Goal: Understand process/instructions: Learn how to perform a task or action

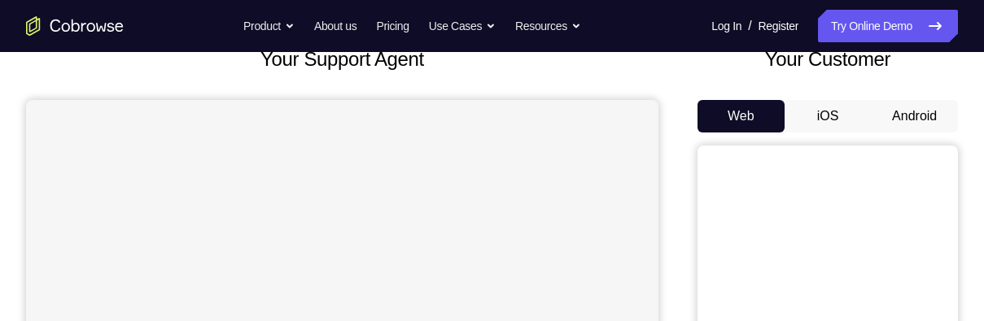
scroll to position [113, 0]
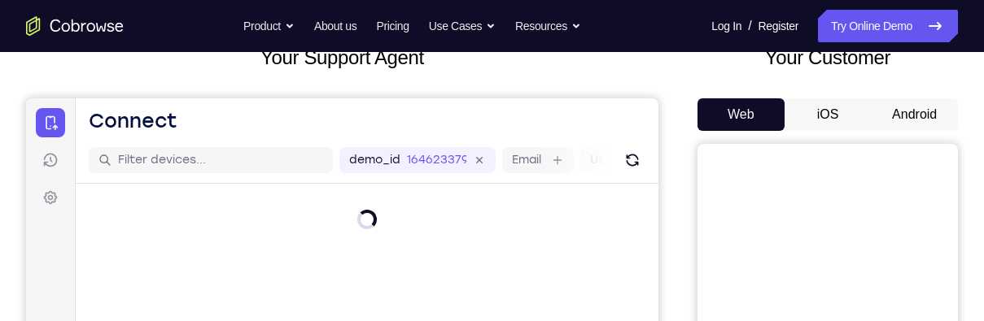
click at [922, 112] on button "Android" at bounding box center [914, 114] width 87 height 33
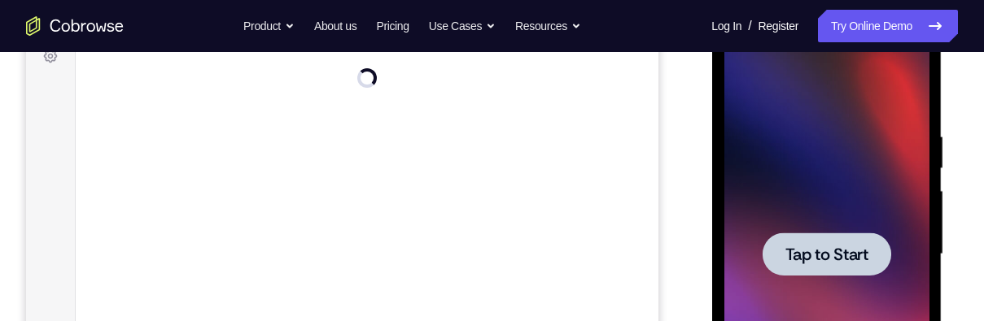
scroll to position [260, 0]
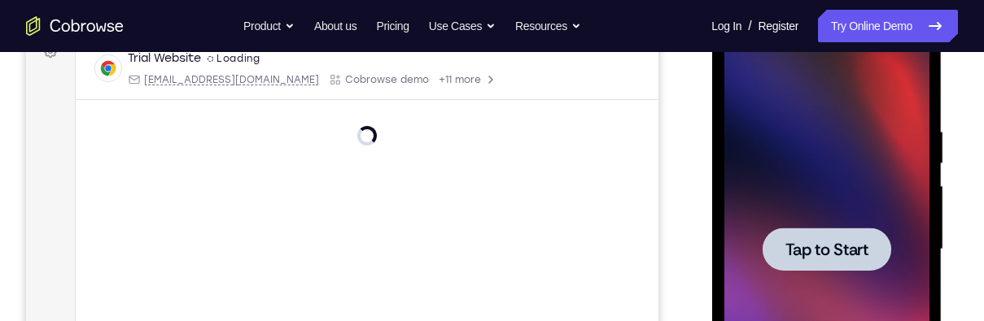
click at [855, 237] on div at bounding box center [826, 249] width 129 height 43
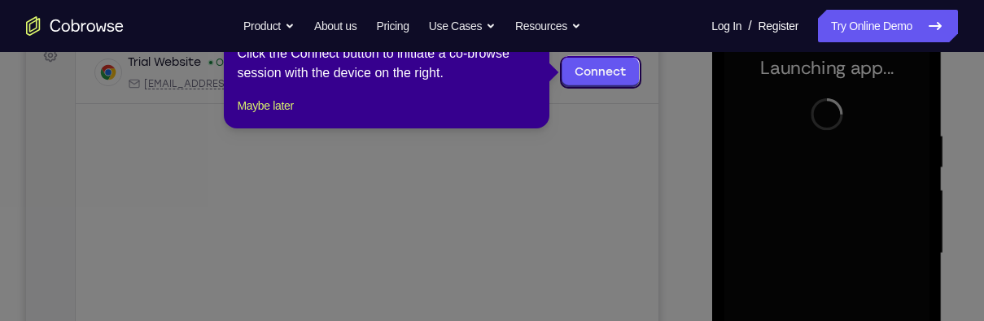
scroll to position [258, 0]
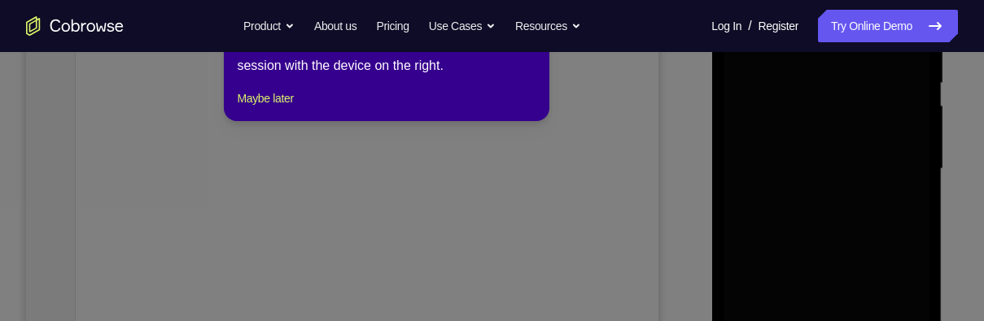
click at [605, 175] on icon at bounding box center [492, 150] width 984 height 343
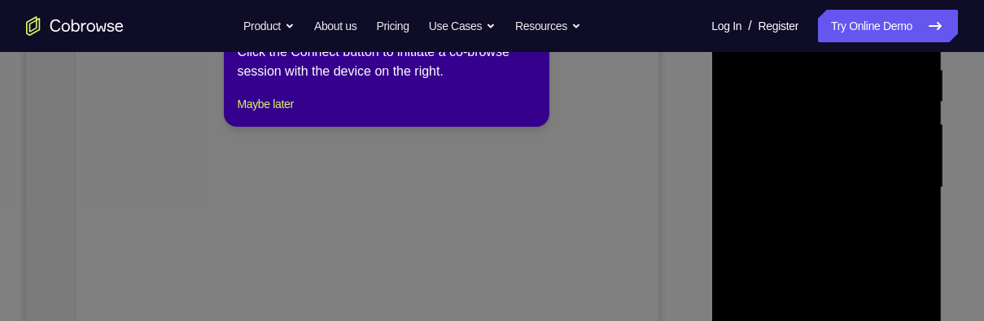
click at [601, 172] on icon at bounding box center [492, 157] width 984 height 330
click at [273, 114] on button "Maybe later" at bounding box center [265, 104] width 56 height 20
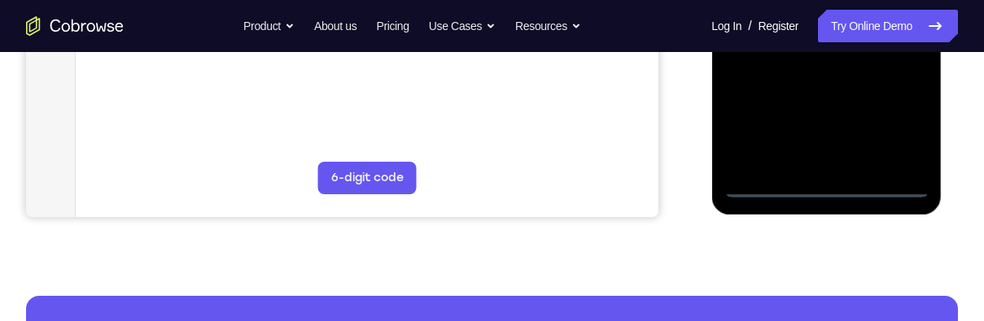
scroll to position [541, 0]
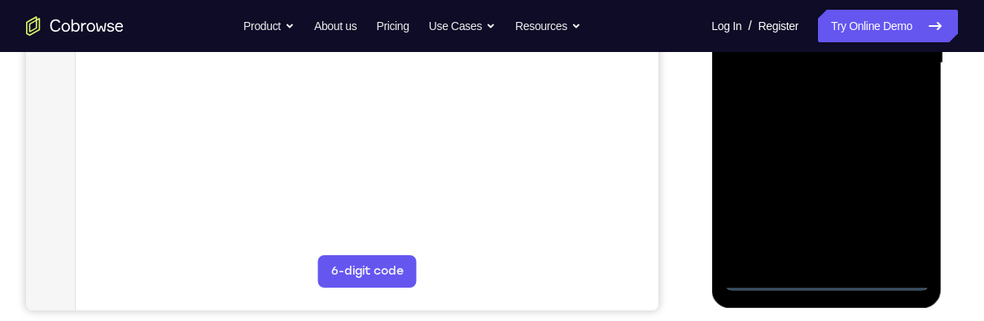
scroll to position [445, 0]
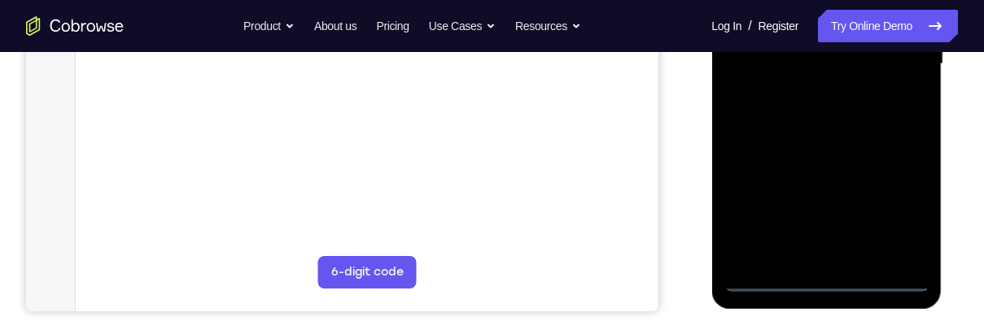
click at [902, 201] on div at bounding box center [825, 64] width 205 height 456
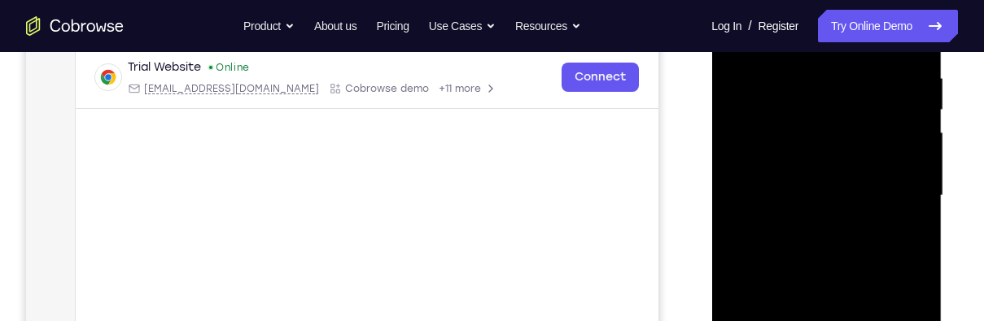
scroll to position [242, 0]
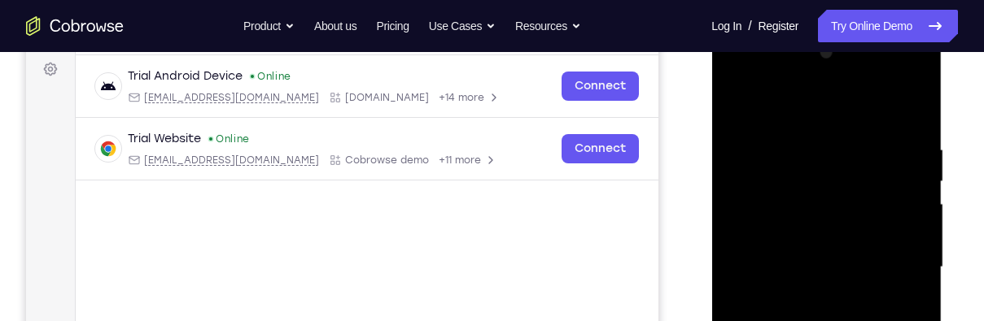
click at [869, 107] on div at bounding box center [825, 268] width 205 height 456
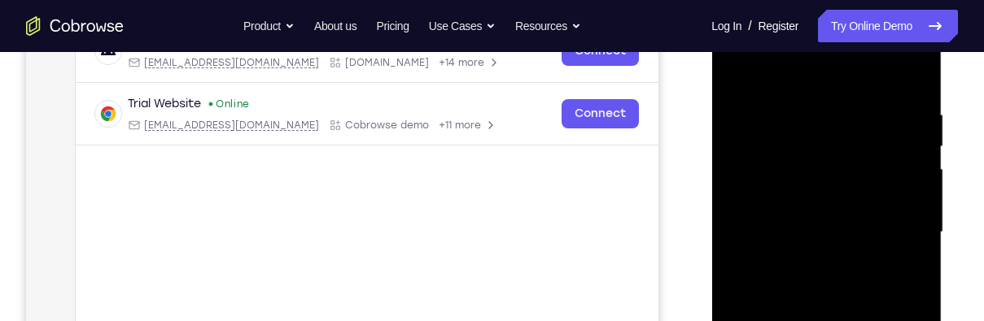
scroll to position [296, 0]
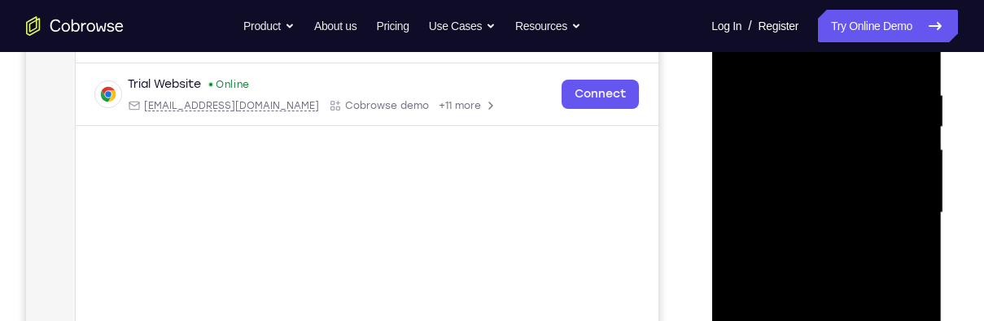
click at [902, 194] on div at bounding box center [825, 213] width 205 height 456
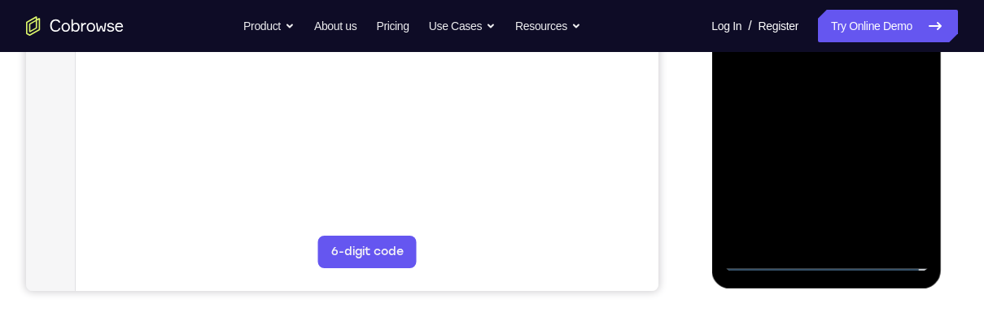
scroll to position [475, 0]
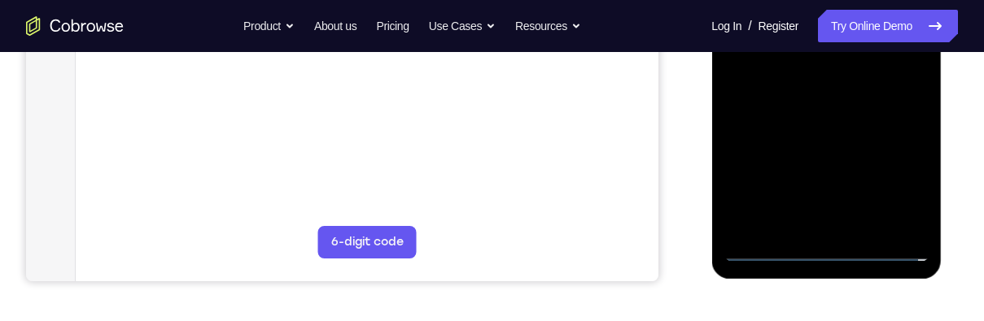
click at [806, 229] on div at bounding box center [825, 34] width 205 height 456
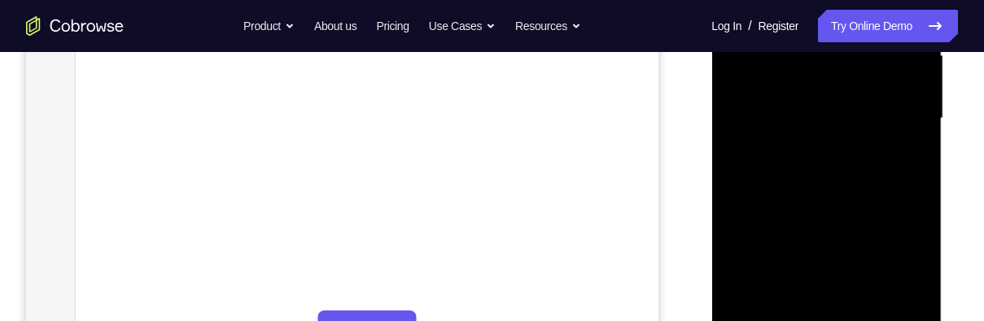
scroll to position [390, 0]
click at [880, 96] on div at bounding box center [825, 120] width 205 height 456
click at [837, 85] on div at bounding box center [825, 120] width 205 height 456
click at [884, 122] on div at bounding box center [825, 120] width 205 height 456
click at [902, 169] on div at bounding box center [825, 120] width 205 height 456
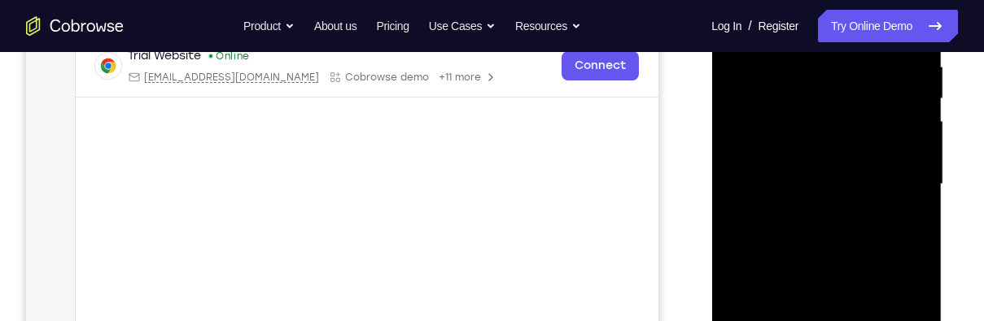
scroll to position [339, 0]
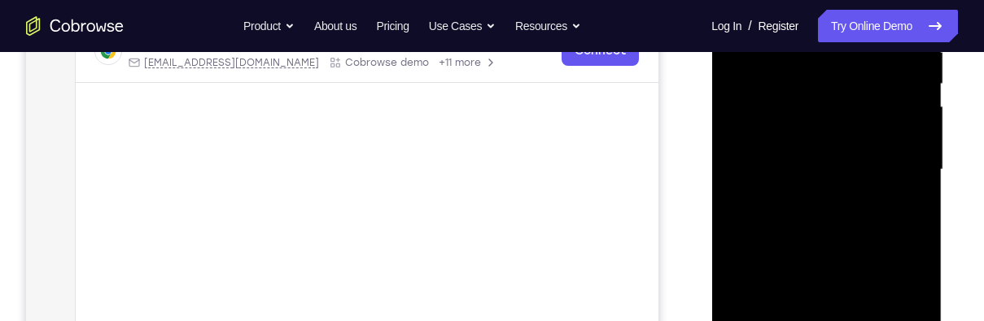
click at [869, 212] on div at bounding box center [825, 170] width 205 height 456
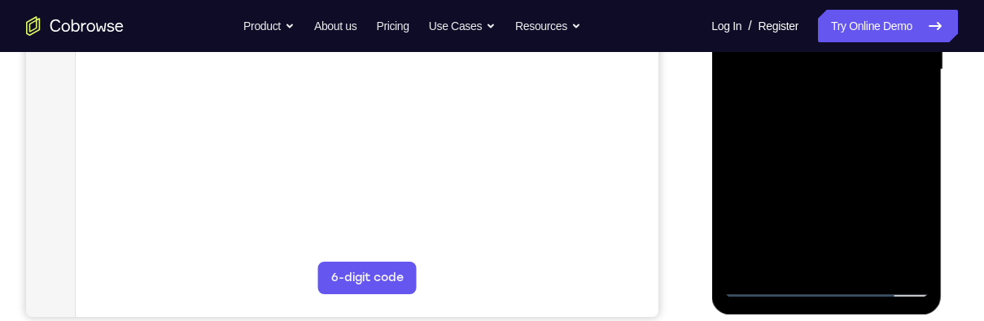
scroll to position [444, 0]
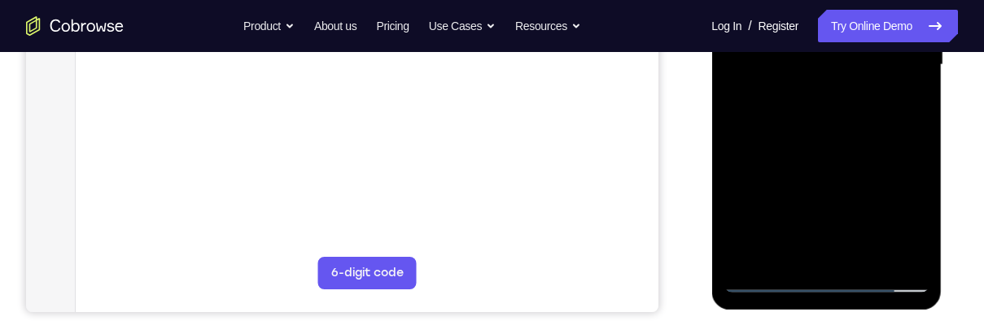
click at [906, 123] on div at bounding box center [825, 65] width 205 height 456
click at [869, 253] on div at bounding box center [825, 65] width 205 height 456
click at [883, 142] on div at bounding box center [825, 65] width 205 height 456
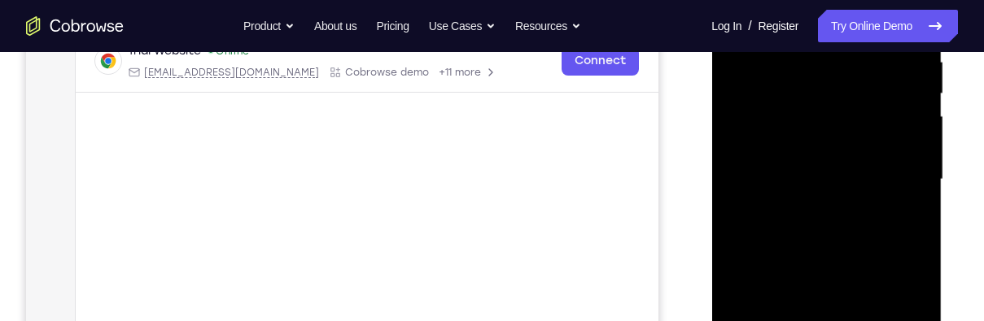
scroll to position [331, 0]
click at [857, 249] on div at bounding box center [825, 178] width 205 height 456
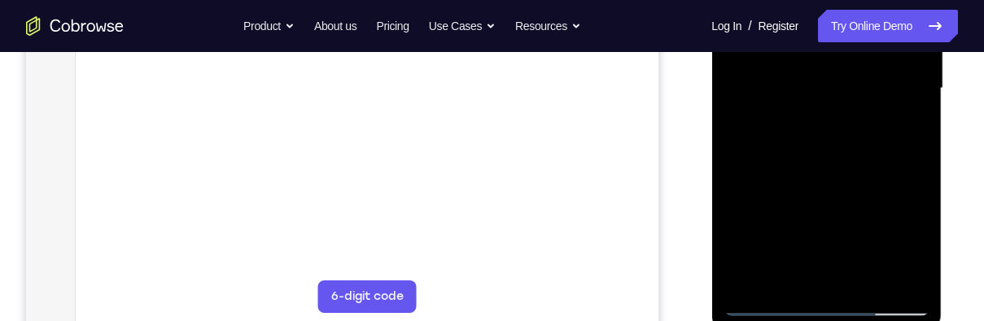
scroll to position [421, 0]
click at [907, 124] on div at bounding box center [825, 88] width 205 height 456
